Goal: Information Seeking & Learning: Learn about a topic

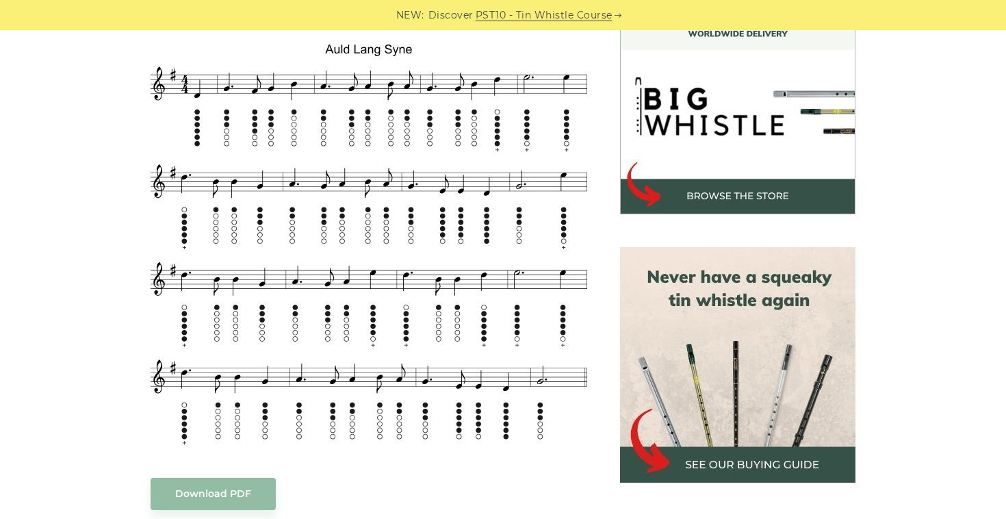
scroll to position [413, 0]
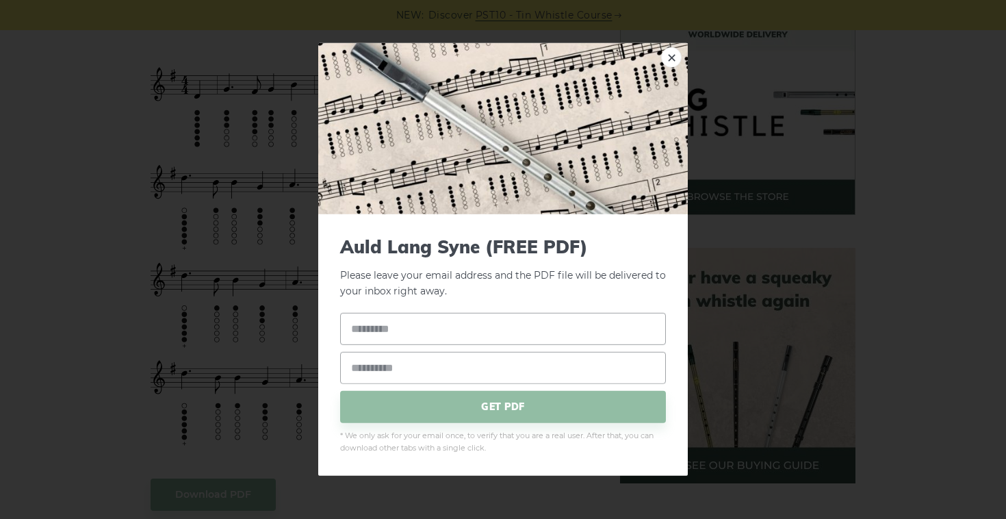
click at [674, 60] on link "×" at bounding box center [671, 57] width 21 height 21
click at [666, 59] on link "×" at bounding box center [671, 57] width 21 height 21
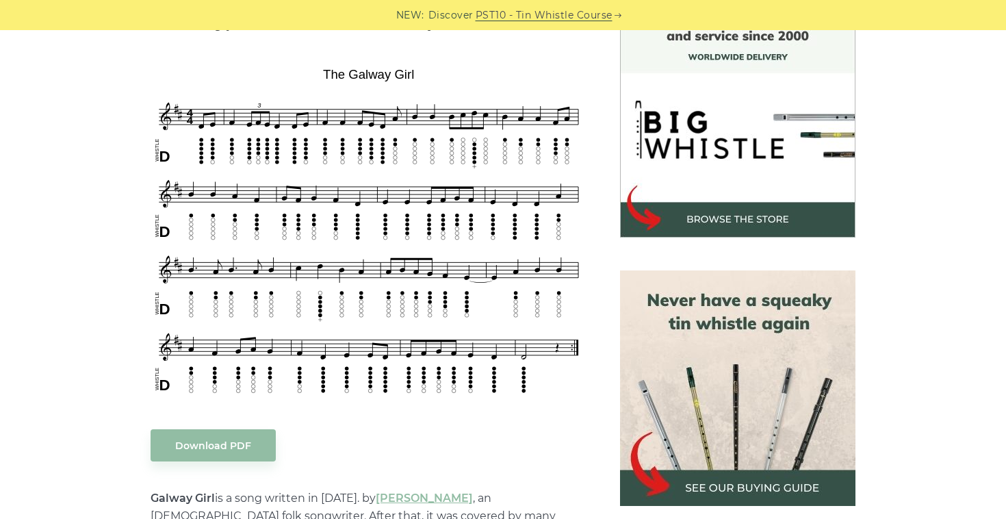
scroll to position [391, 0]
click at [970, 1] on div "NEW: Discover PST10 - Tin Whistle Course" at bounding box center [503, 15] width 1006 height 30
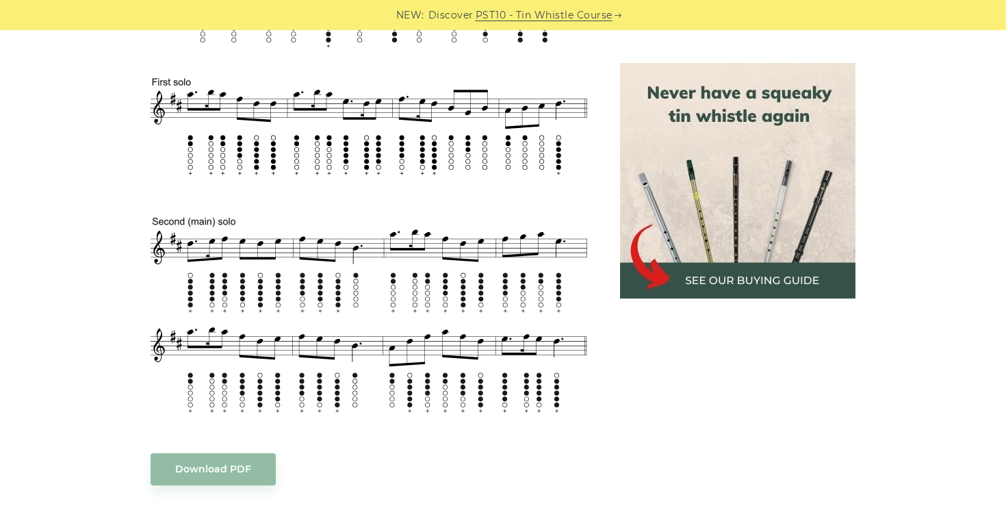
scroll to position [684, 0]
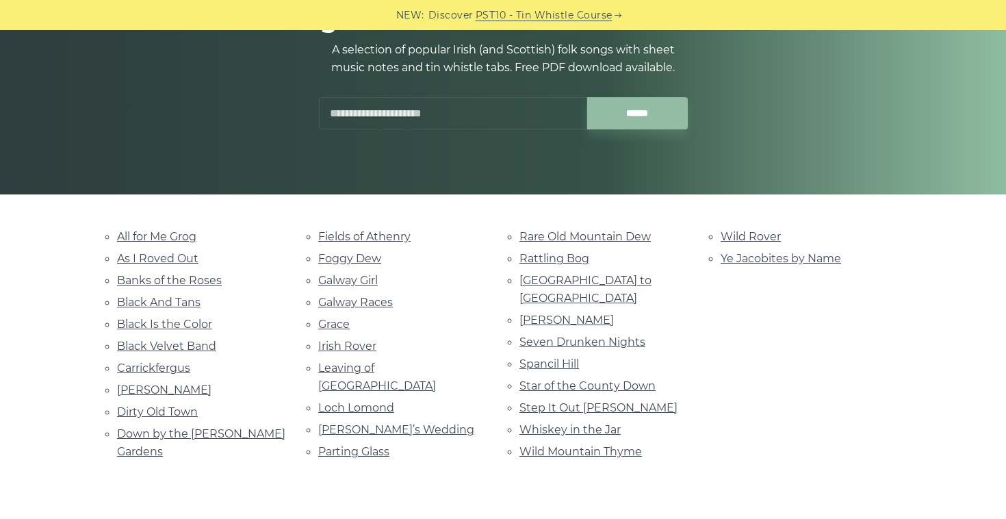
scroll to position [166, 0]
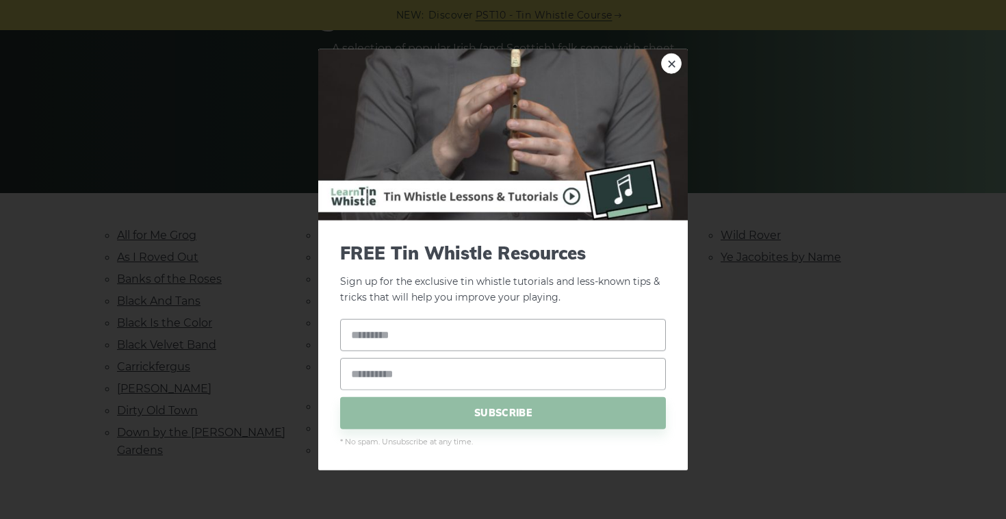
click at [259, 328] on div "× FREE Tin Whistle Resources Sign up for the exclusive tin whistle tutorials an…" at bounding box center [503, 259] width 1006 height 519
click at [679, 71] on link "×" at bounding box center [671, 63] width 21 height 21
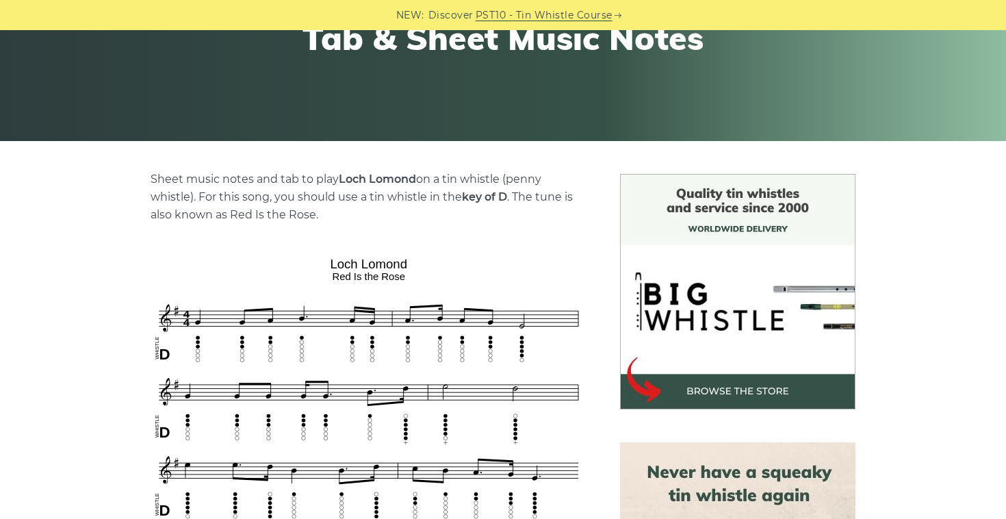
scroll to position [417, 0]
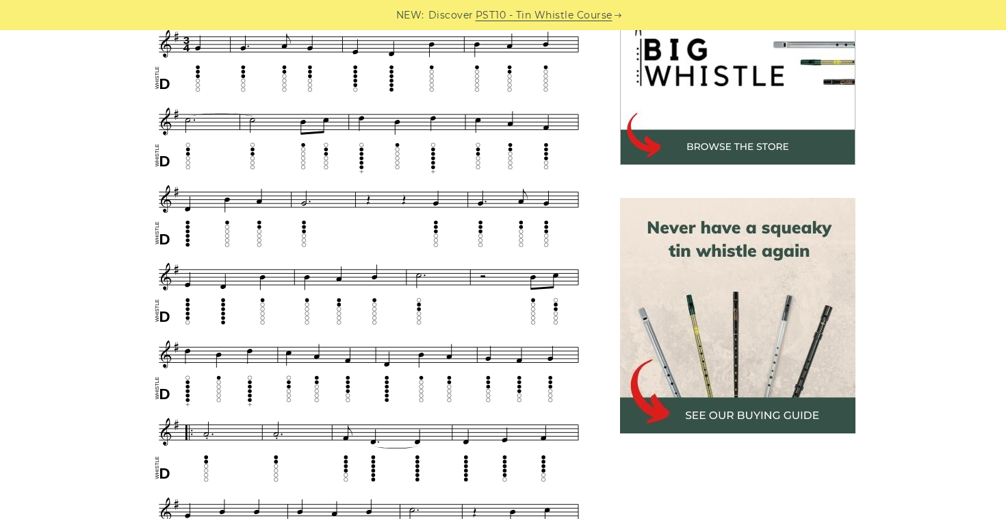
scroll to position [458, 0]
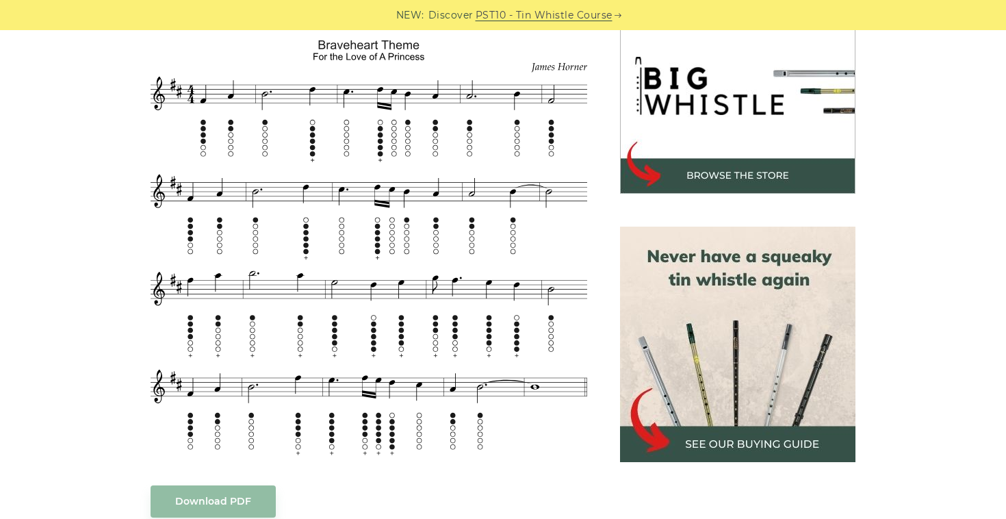
scroll to position [436, 0]
